Goal: Check status: Check status

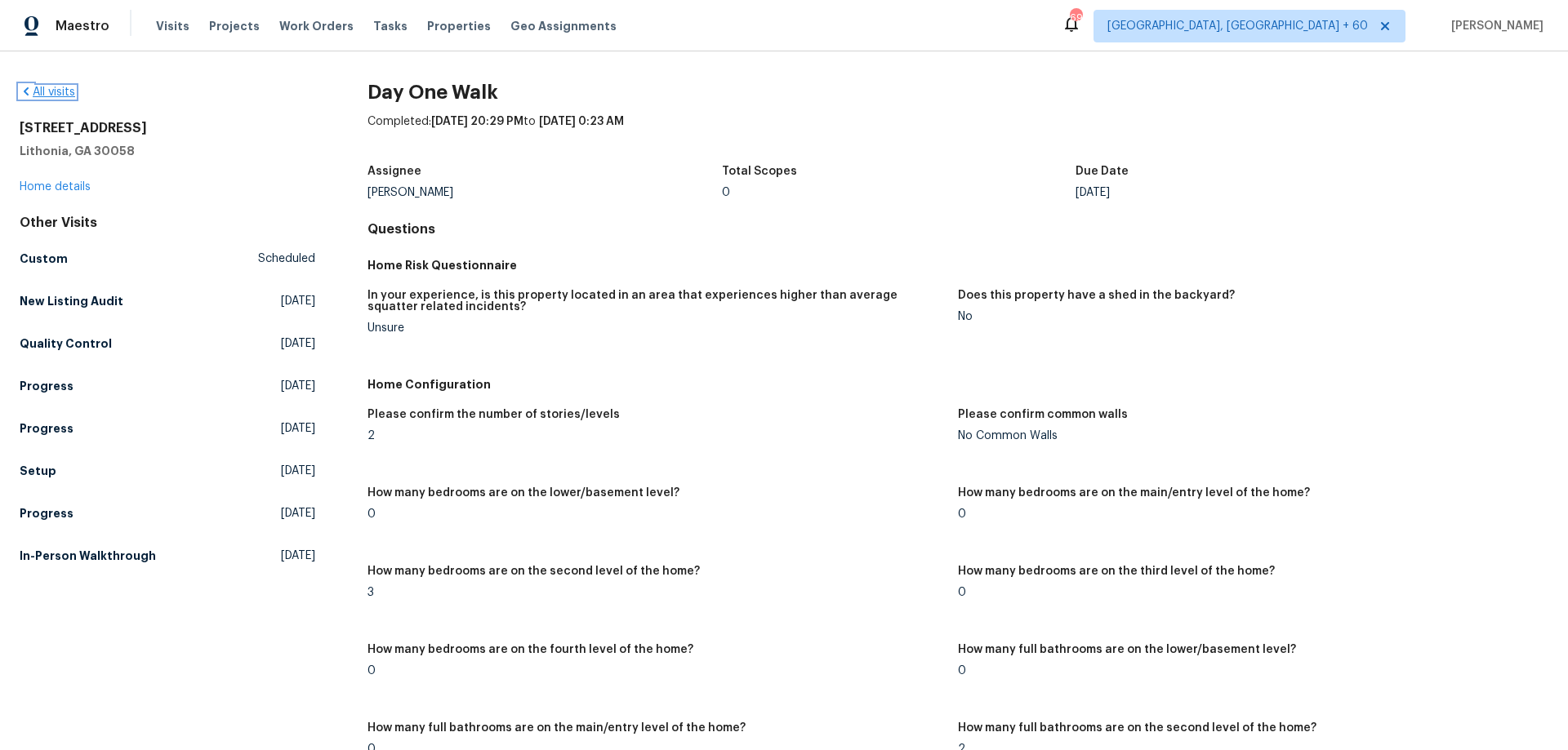
click at [66, 92] on link "All visits" at bounding box center [47, 91] width 55 height 11
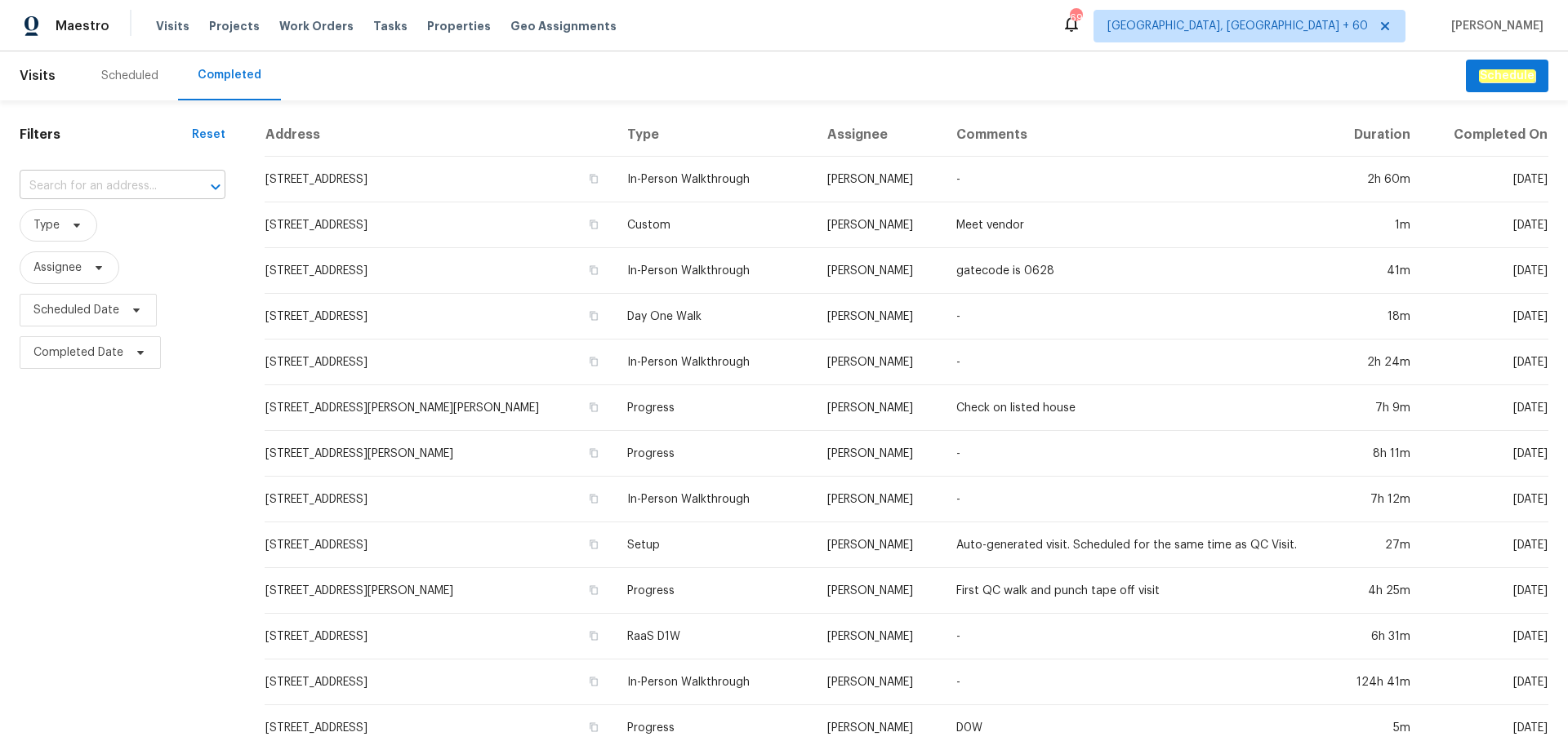
click at [149, 192] on input "text" at bounding box center [99, 186] width 160 height 25
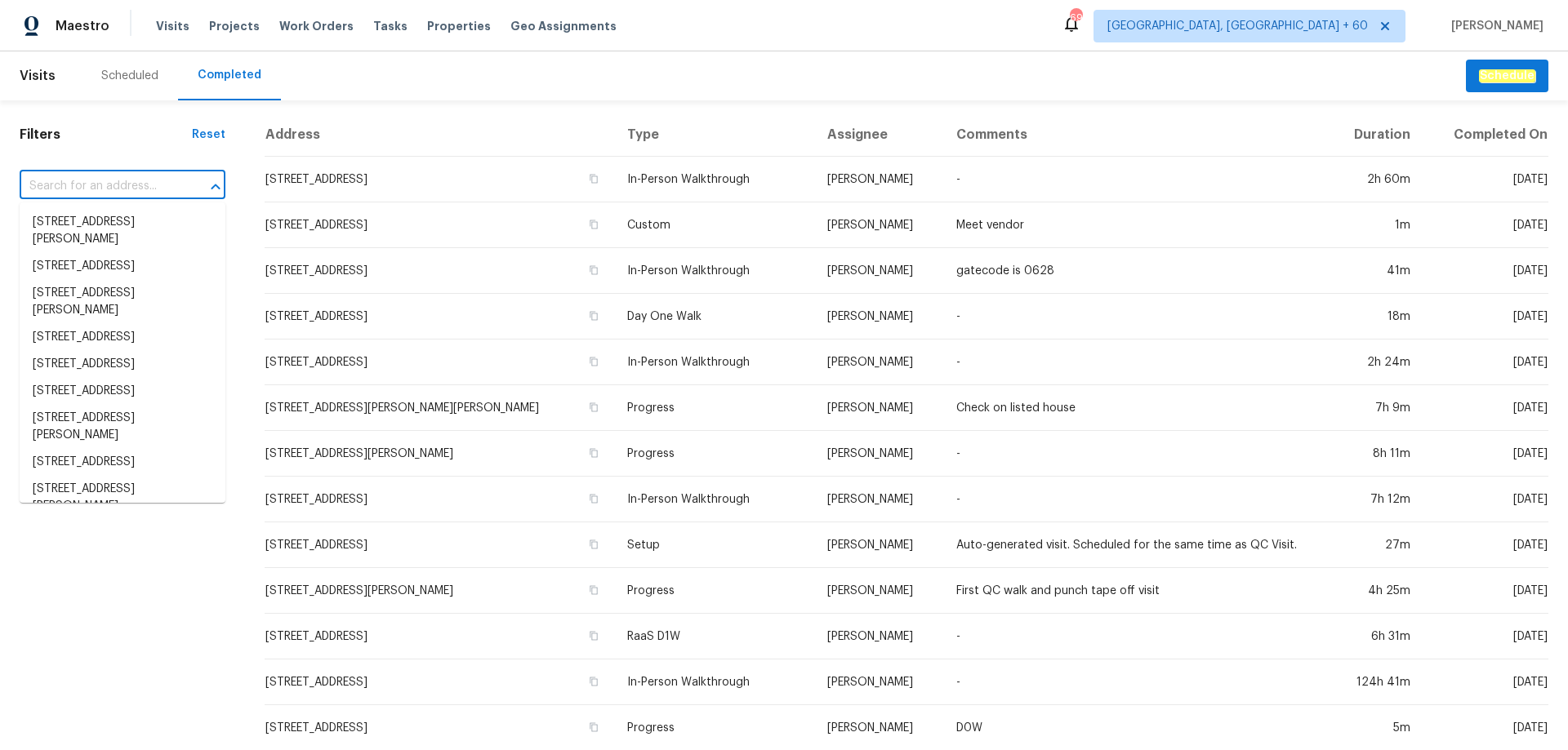
paste input "[STREET_ADDRESS]"
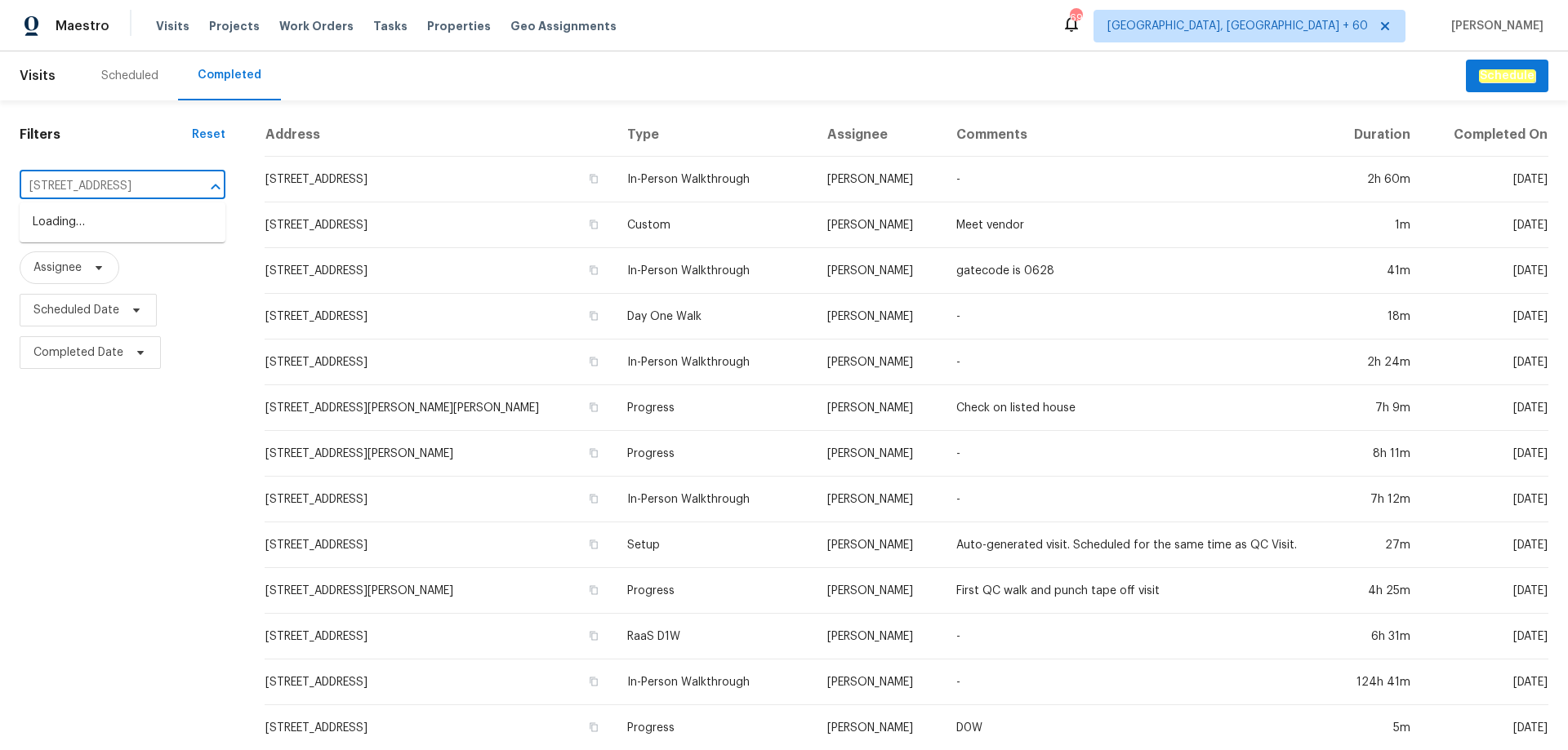
scroll to position [0, 62]
type input "[STREET_ADDRESS]"
click at [142, 236] on li "[STREET_ADDRESS]" at bounding box center [123, 222] width 205 height 27
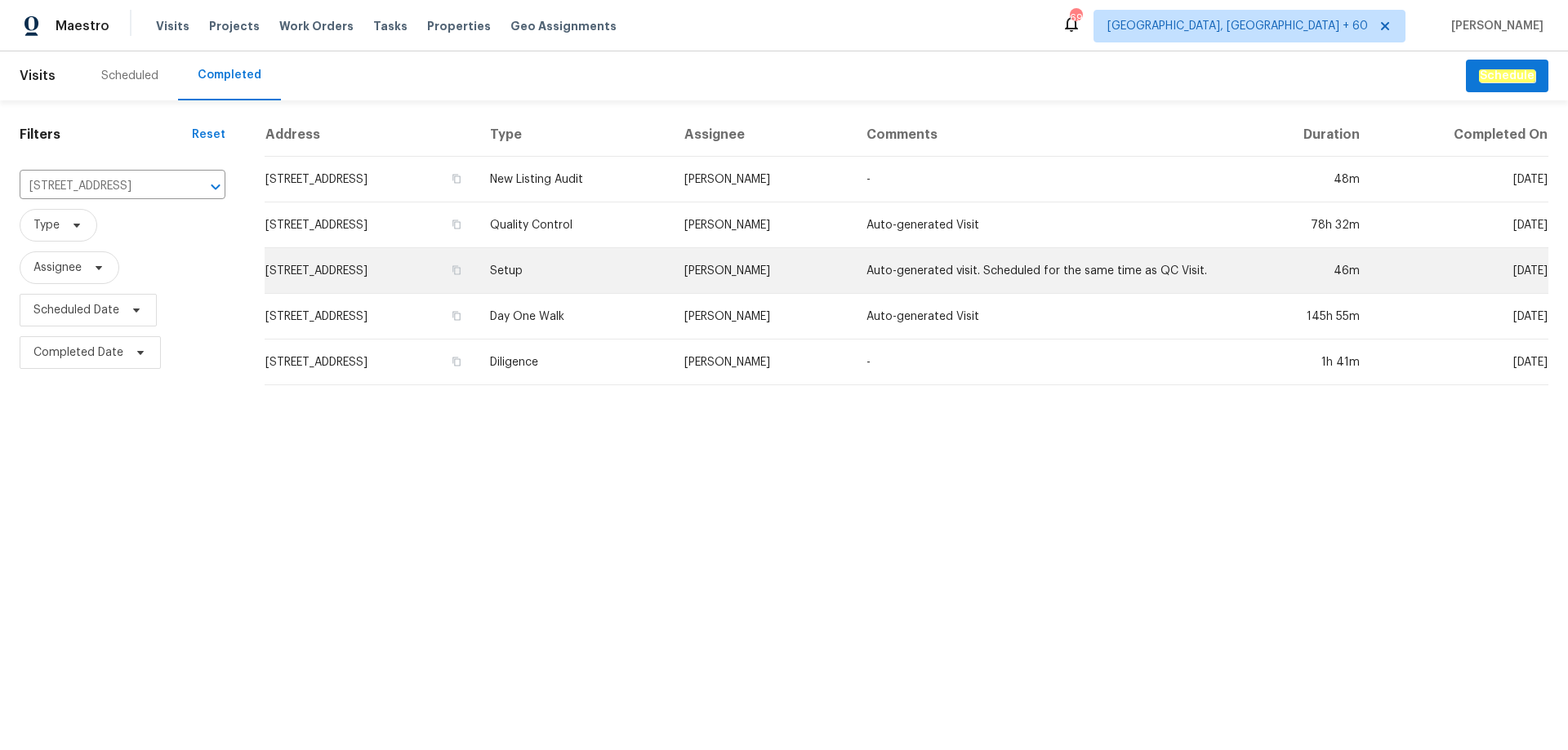
click at [665, 283] on td "Setup" at bounding box center [573, 270] width 194 height 46
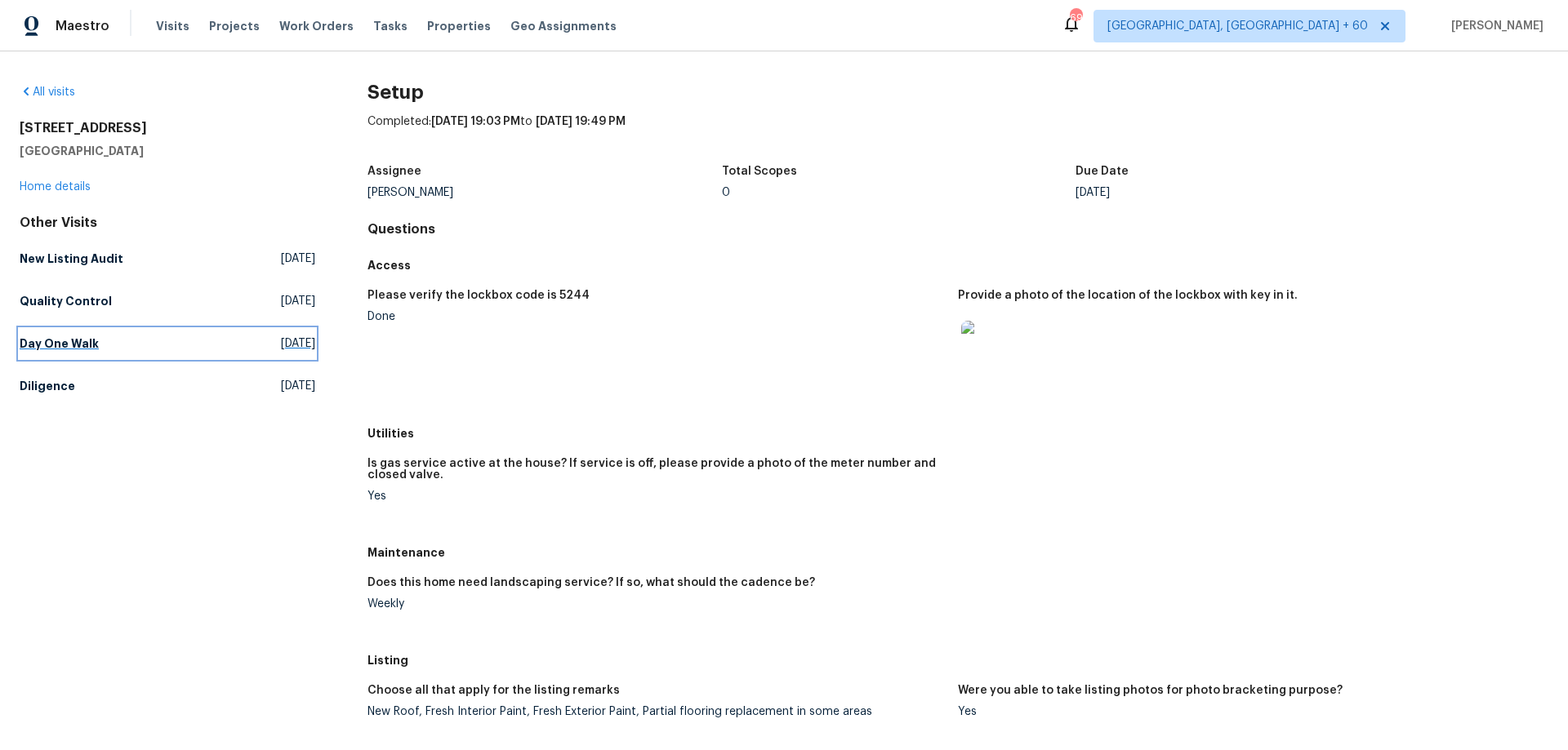
click at [93, 340] on h5 "Day One Walk" at bounding box center [60, 343] width 79 height 16
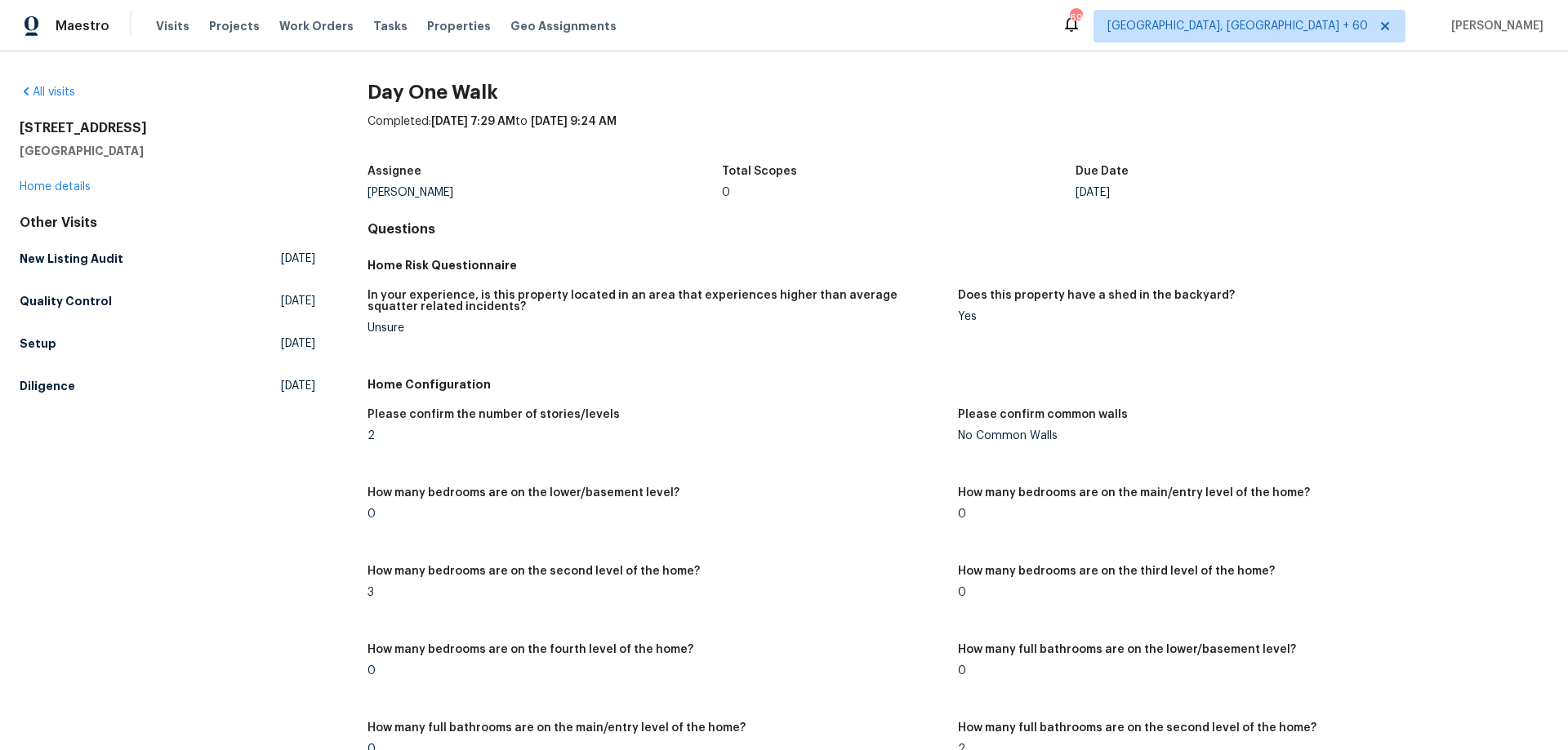
scroll to position [2186, 0]
